Goal: Book appointment/travel/reservation

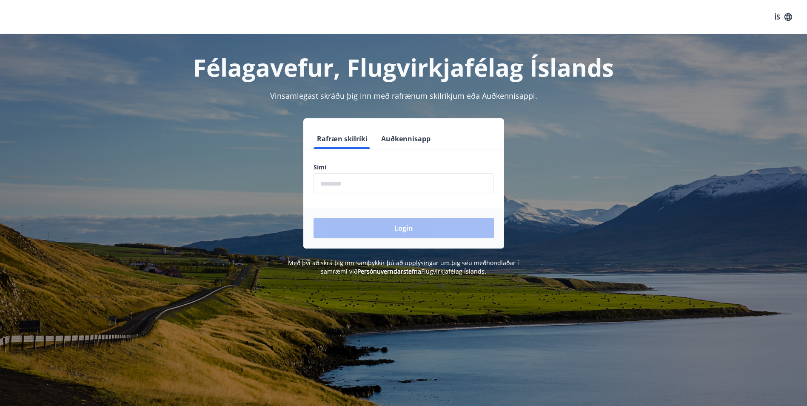
click at [394, 180] on input "phone" at bounding box center [403, 183] width 180 height 21
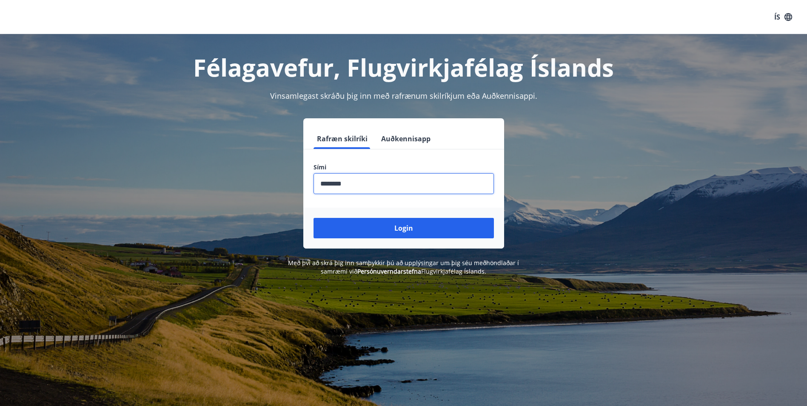
type input "********"
click at [313, 218] on button "Login" at bounding box center [403, 228] width 180 height 20
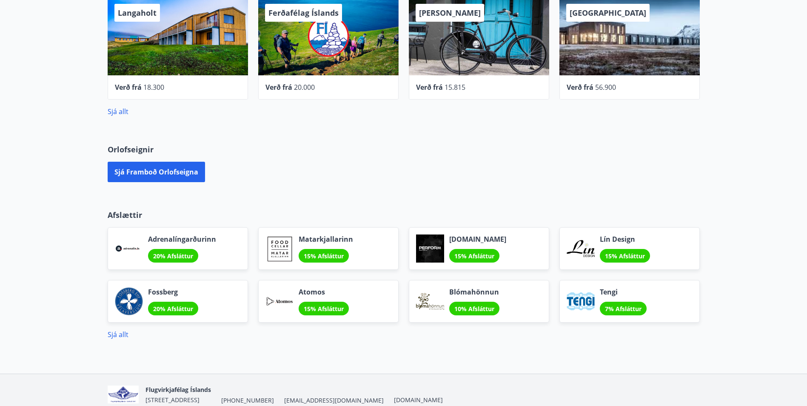
scroll to position [432, 0]
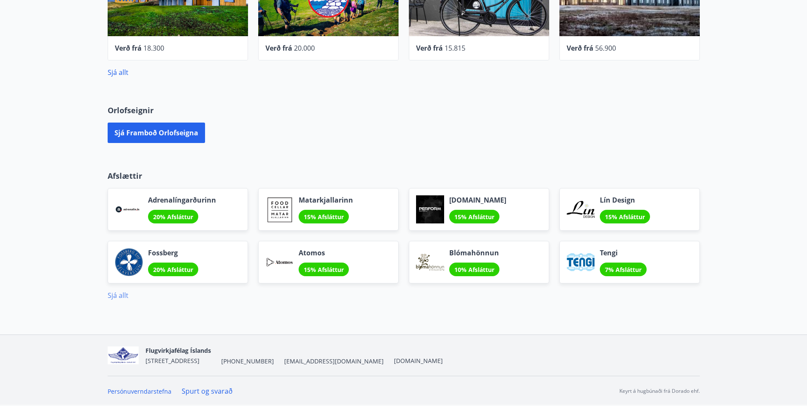
click at [124, 295] on link "Sjá allt" at bounding box center [118, 294] width 21 height 9
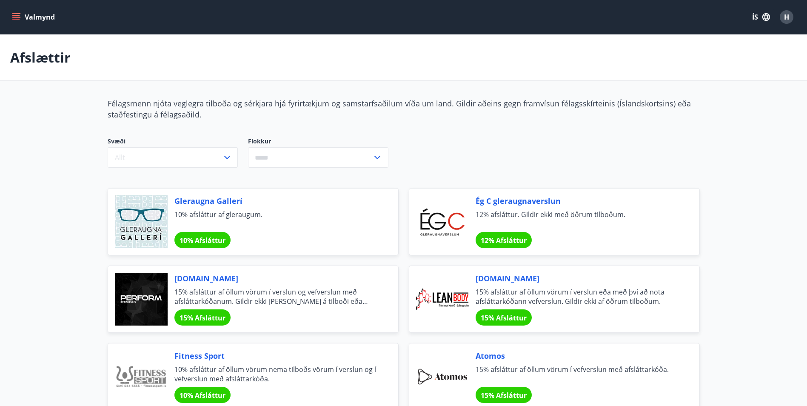
click at [14, 11] on button "Valmynd" at bounding box center [34, 16] width 48 height 15
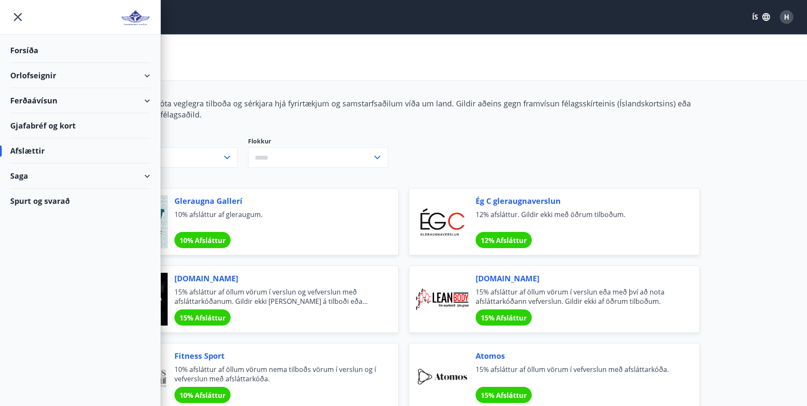
click at [62, 127] on div "Gjafabréf og kort" at bounding box center [80, 125] width 140 height 25
click at [29, 55] on div "Forsíða" at bounding box center [80, 50] width 140 height 25
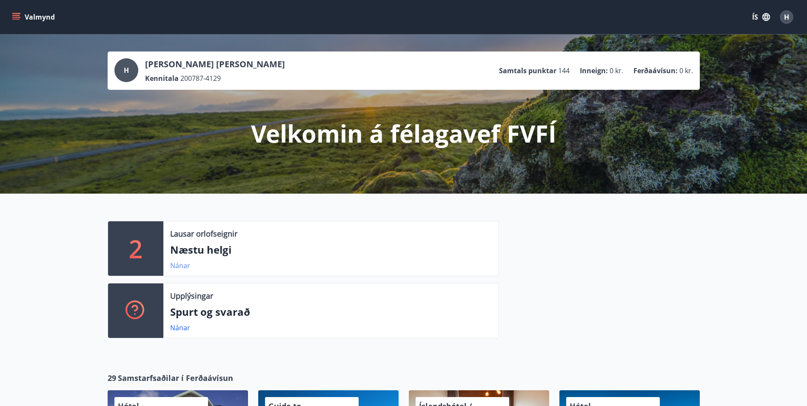
click at [179, 265] on link "Nánar" at bounding box center [180, 265] width 20 height 9
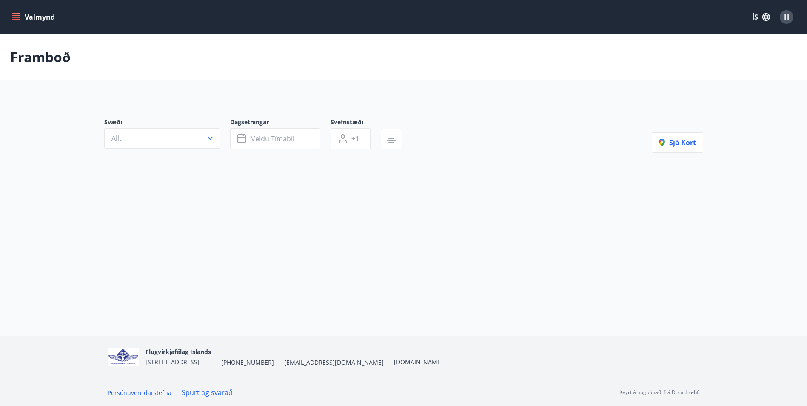
type input "*"
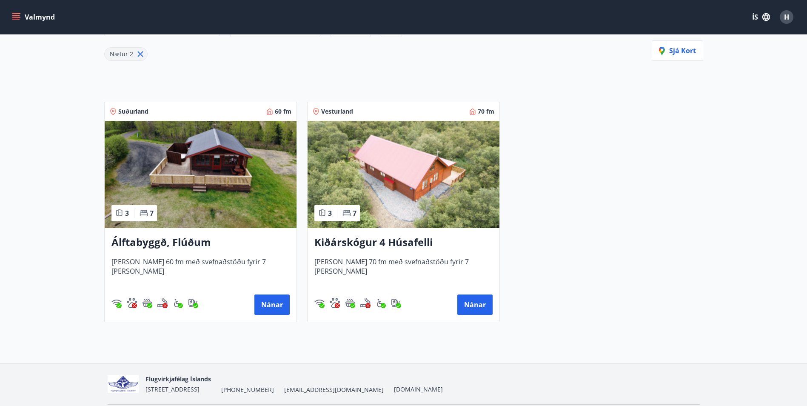
scroll to position [142, 0]
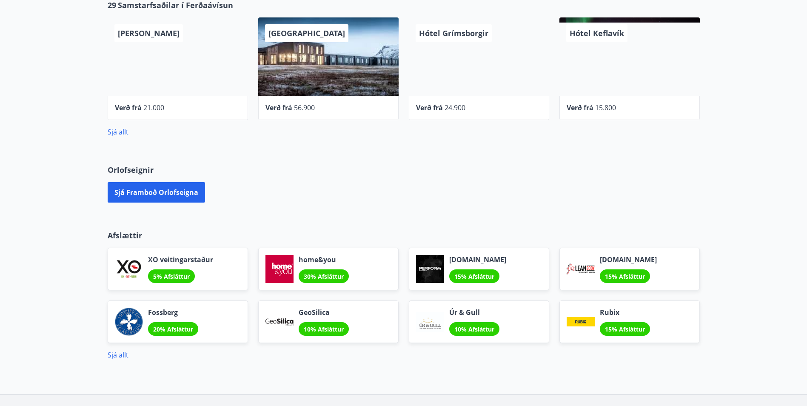
scroll to position [373, 0]
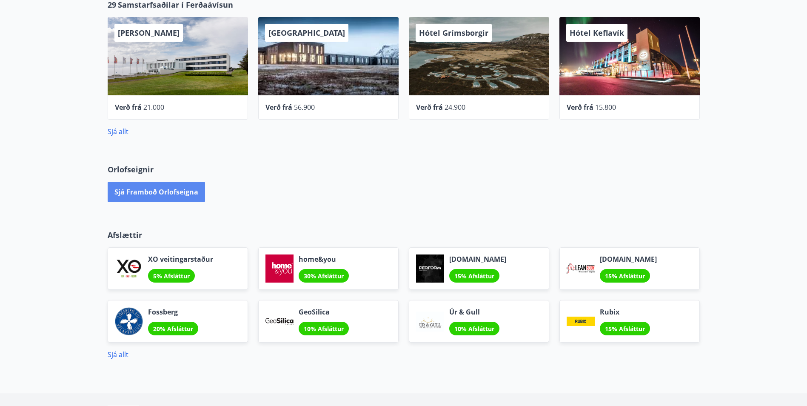
click at [184, 190] on button "Sjá framboð orlofseigna" at bounding box center [156, 192] width 97 height 20
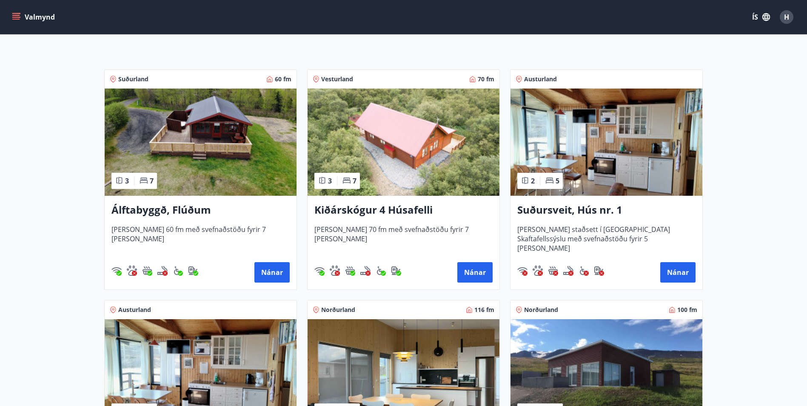
scroll to position [125, 0]
click at [284, 276] on button "Nánar" at bounding box center [271, 272] width 35 height 20
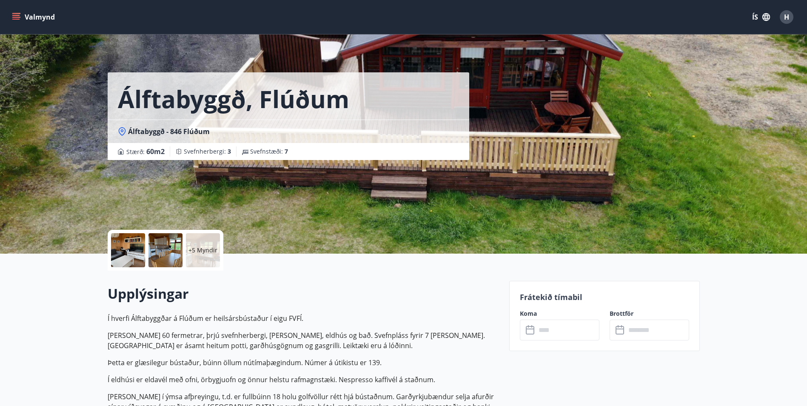
scroll to position [50, 0]
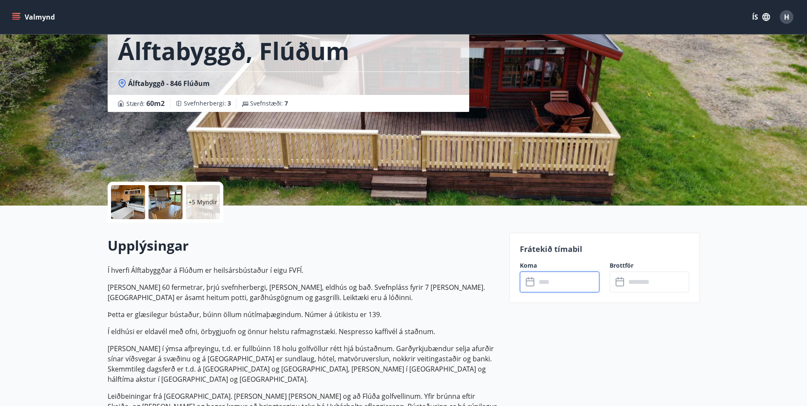
click at [548, 276] on input "text" at bounding box center [567, 281] width 63 height 21
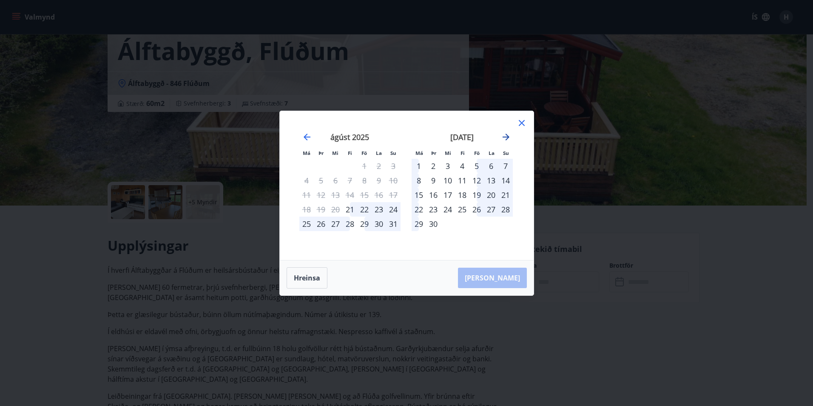
click at [506, 139] on icon "Move forward to switch to the next month." at bounding box center [506, 137] width 7 height 7
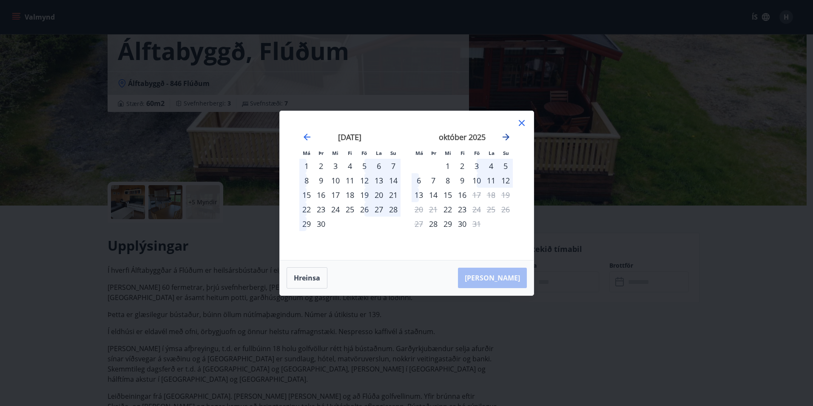
click at [506, 139] on icon "Move forward to switch to the next month." at bounding box center [506, 137] width 7 height 7
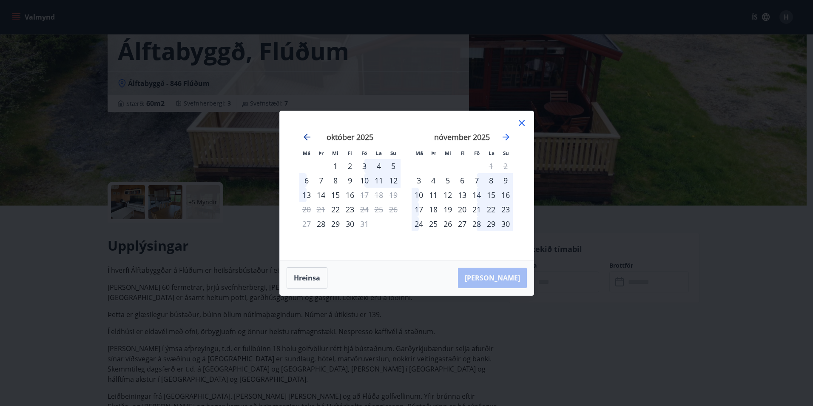
click at [305, 138] on icon "Move backward to switch to the previous month." at bounding box center [307, 137] width 7 height 7
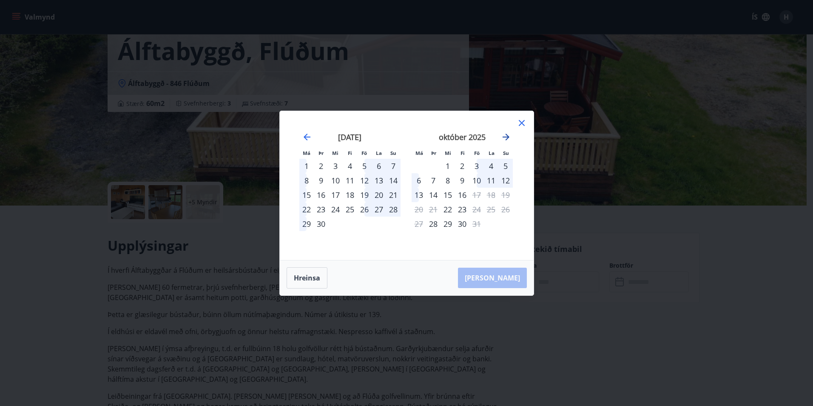
click at [507, 137] on icon "Move forward to switch to the next month." at bounding box center [506, 137] width 10 height 10
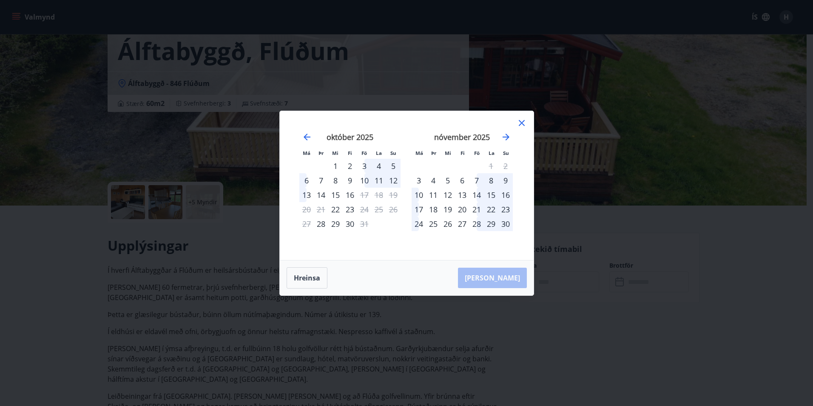
click at [475, 195] on div "14" at bounding box center [476, 194] width 14 height 14
click at [420, 210] on div "17" at bounding box center [419, 209] width 14 height 14
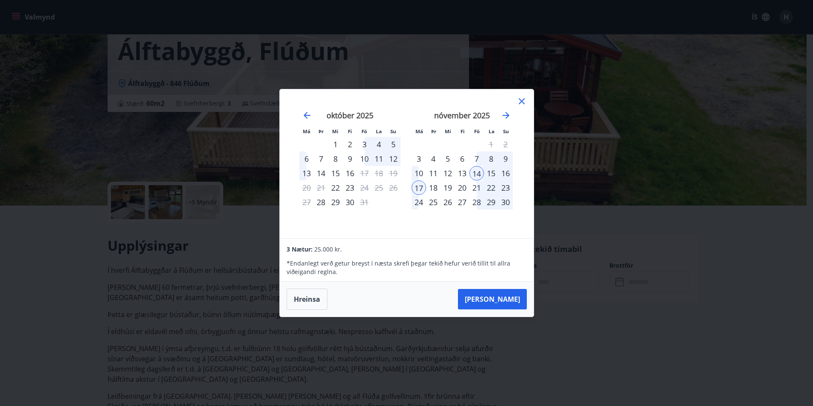
click at [519, 103] on icon at bounding box center [522, 101] width 10 height 10
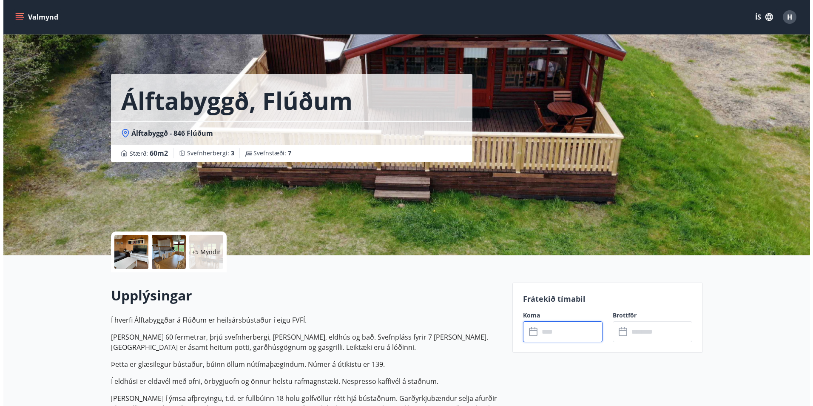
scroll to position [15, 0]
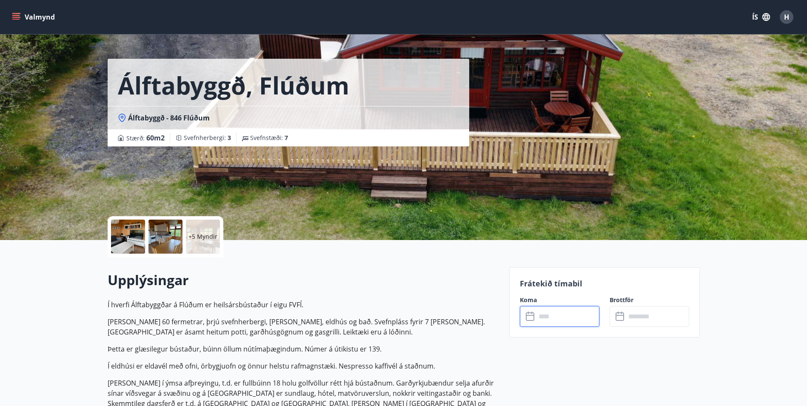
click at [545, 326] on input "text" at bounding box center [567, 316] width 63 height 21
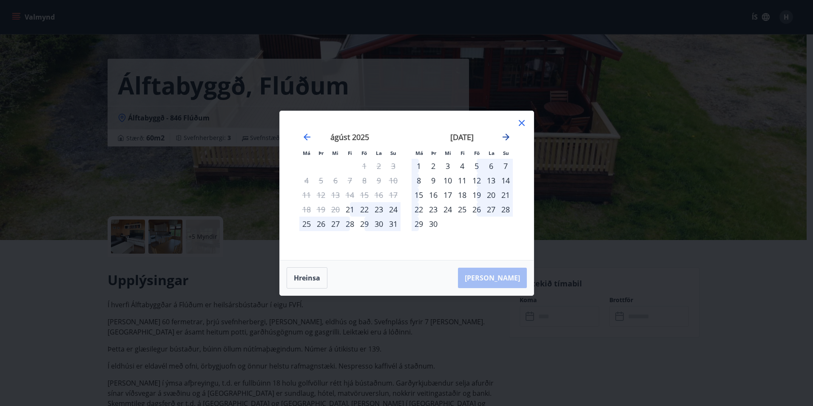
click at [506, 136] on icon "Move forward to switch to the next month." at bounding box center [506, 137] width 10 height 10
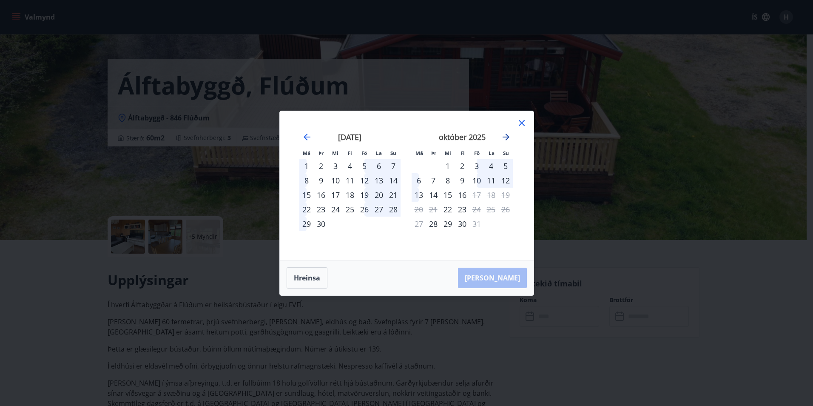
click at [506, 136] on icon "Move forward to switch to the next month." at bounding box center [506, 137] width 10 height 10
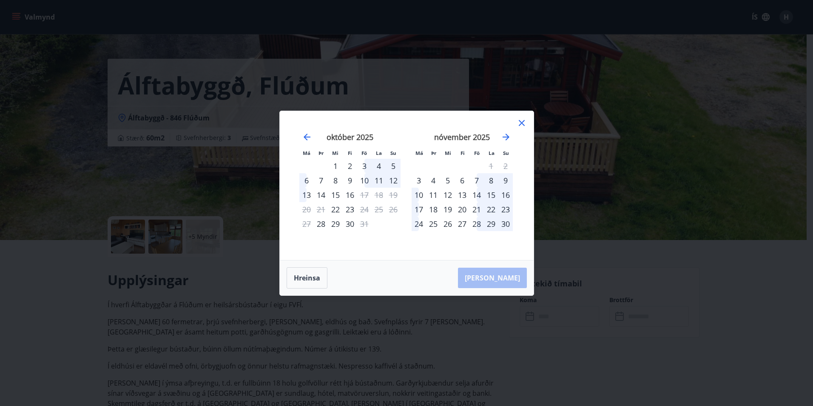
click at [479, 193] on div "14" at bounding box center [476, 194] width 14 height 14
click at [419, 211] on div "17" at bounding box center [419, 209] width 14 height 14
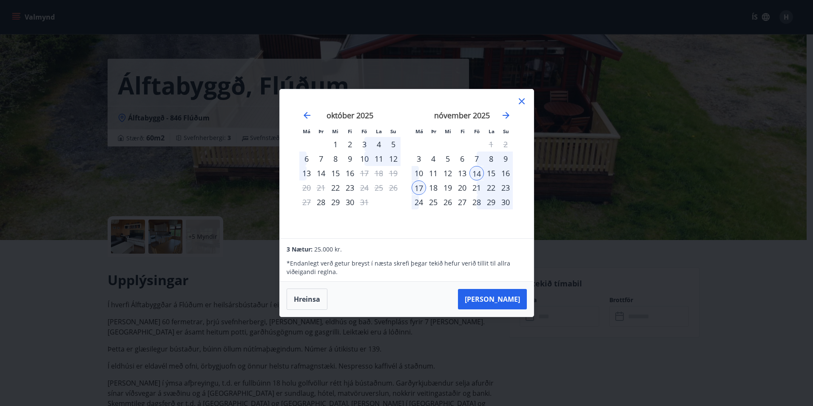
click at [474, 185] on div "21" at bounding box center [476, 187] width 14 height 14
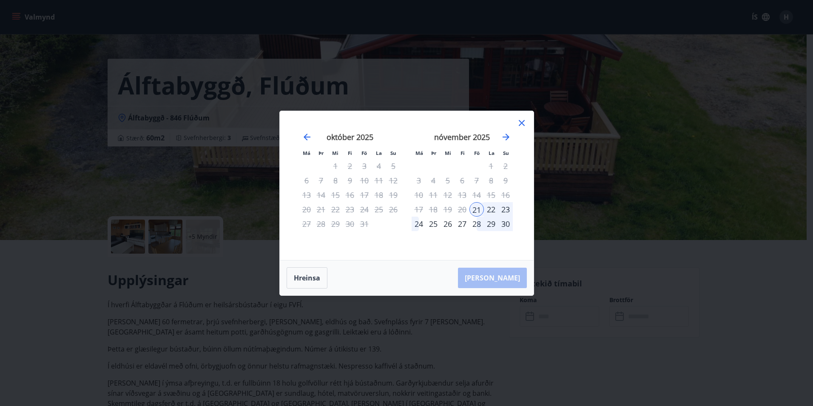
click at [418, 226] on div "24" at bounding box center [419, 223] width 14 height 14
